Goal: Information Seeking & Learning: Understand process/instructions

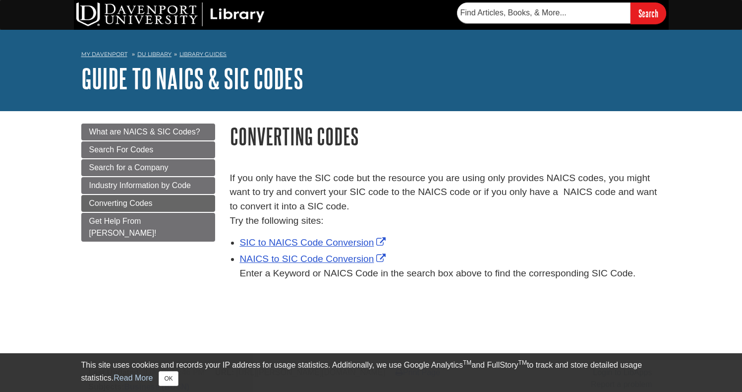
scroll to position [6, 0]
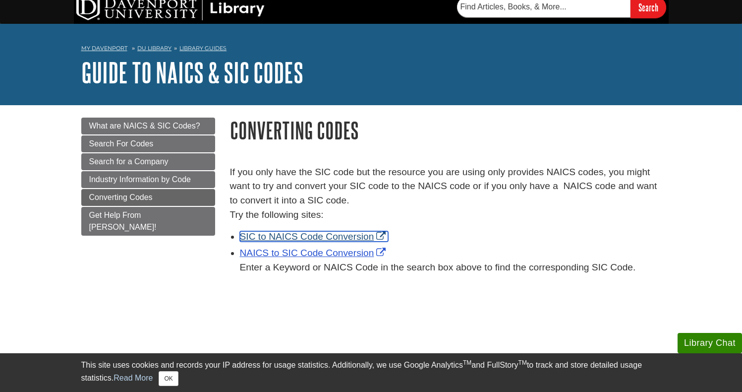
click at [346, 238] on link "SIC to NAICS Code Conversion" at bounding box center [314, 236] width 149 height 10
click at [480, 212] on p "If you only have the SIC code but the resource you are using only provides NAIC…" at bounding box center [445, 193] width 431 height 57
click at [342, 148] on div "If you only have the SIC code but the resource you are using only provides NAIC…" at bounding box center [446, 221] width 446 height 157
click at [284, 236] on link "SIC to NAICS Code Conversion" at bounding box center [314, 236] width 149 height 10
click at [334, 209] on p "If you only have the SIC code but the resource you are using only provides NAIC…" at bounding box center [445, 193] width 431 height 57
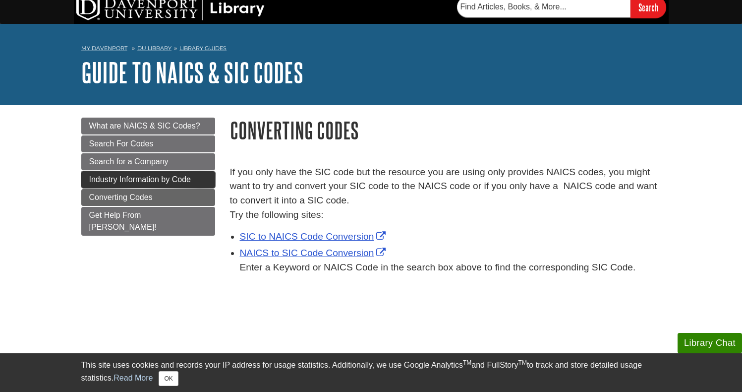
click at [189, 177] on span "Industry Information by Code" at bounding box center [140, 179] width 102 height 8
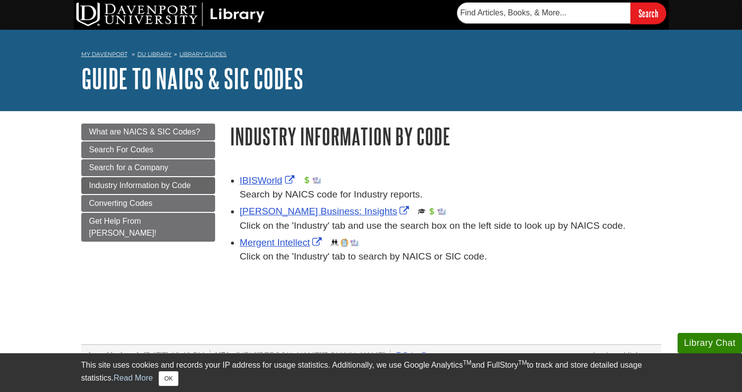
click at [299, 130] on h1 "Industry Information by Code" at bounding box center [445, 135] width 431 height 25
